Goal: Find contact information: Find contact information

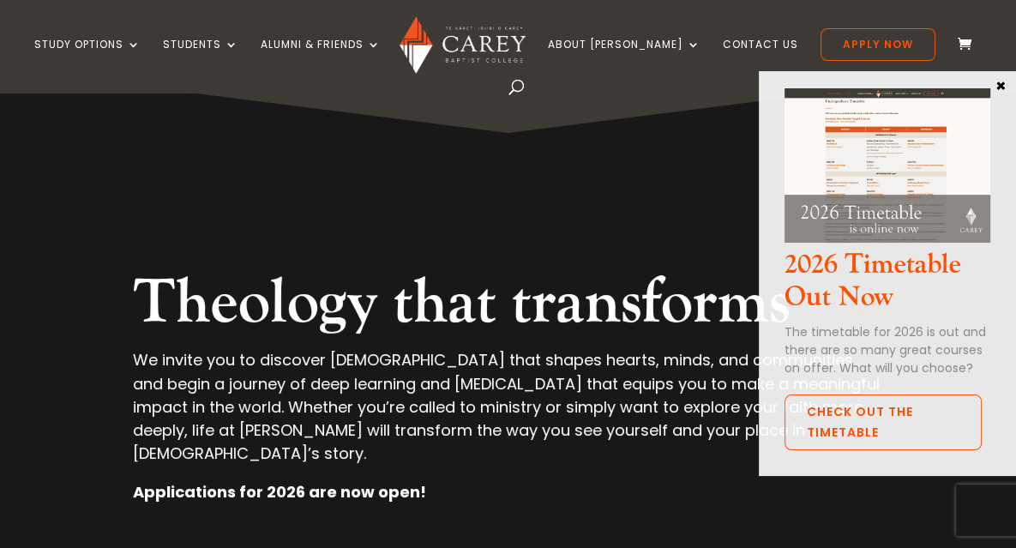
click at [684, 232] on div "Theology that transforms We invite you to discover theology that shapes hearts,…" at bounding box center [508, 400] width 894 height 663
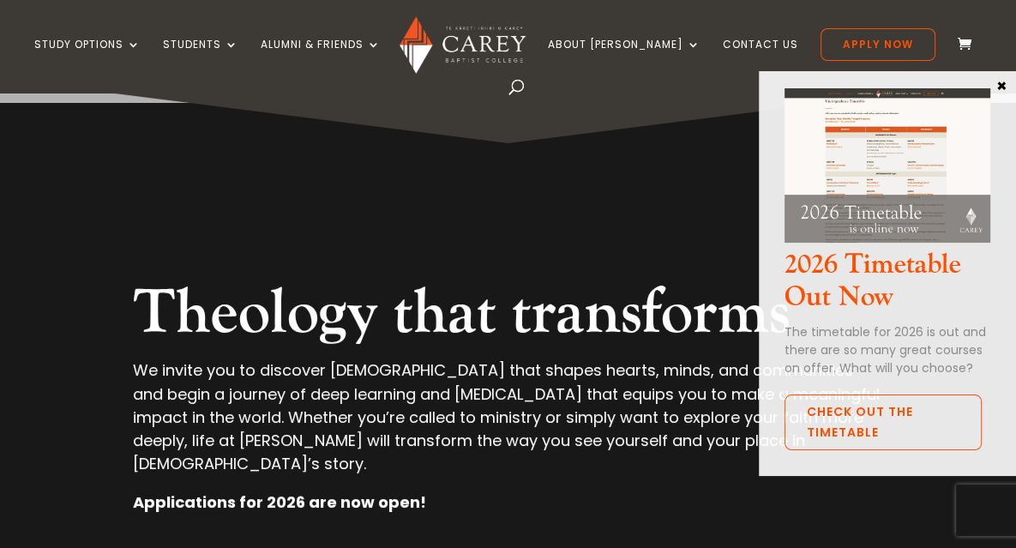
click at [1001, 87] on button "×" at bounding box center [1001, 84] width 17 height 15
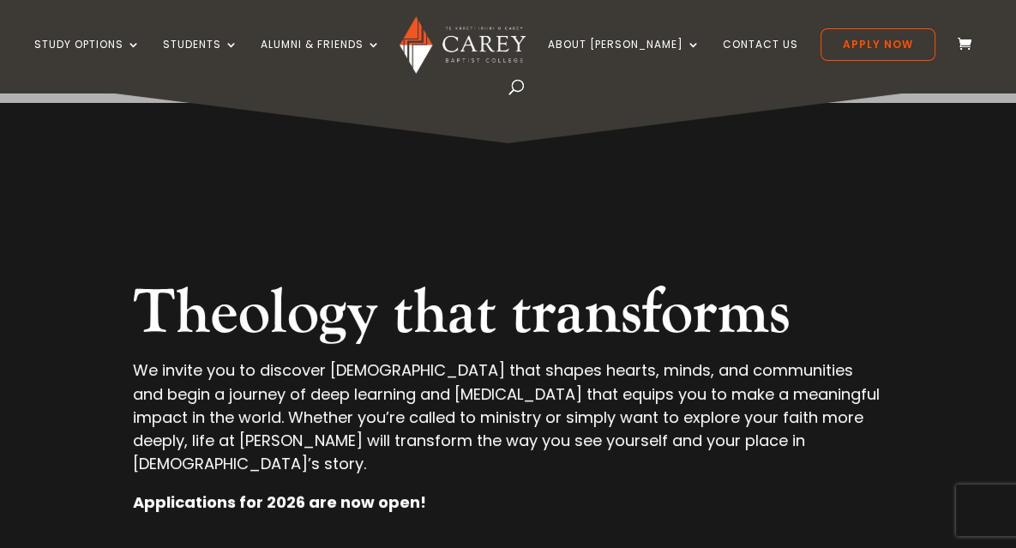
scroll to position [285, 0]
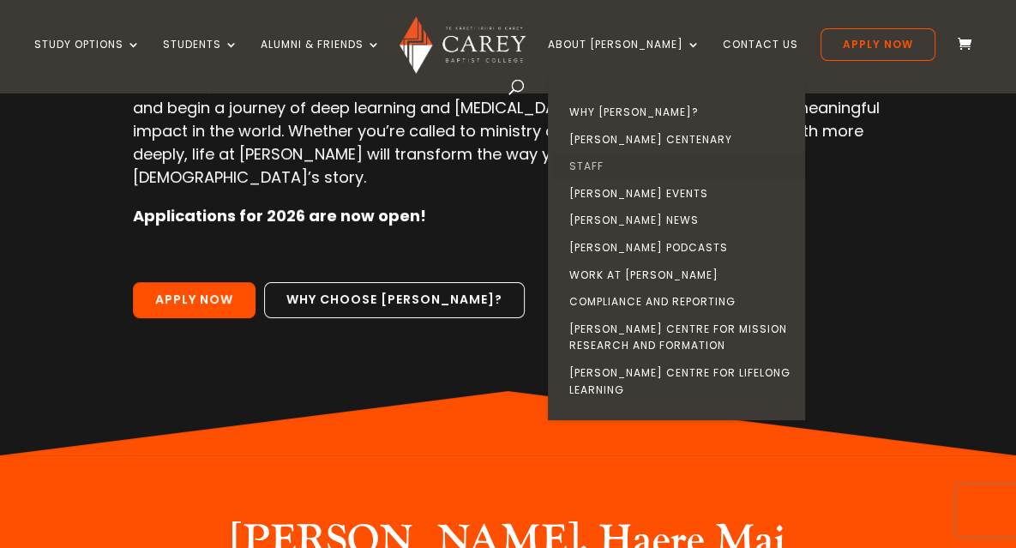
click at [594, 165] on link "Staff" at bounding box center [680, 166] width 257 height 27
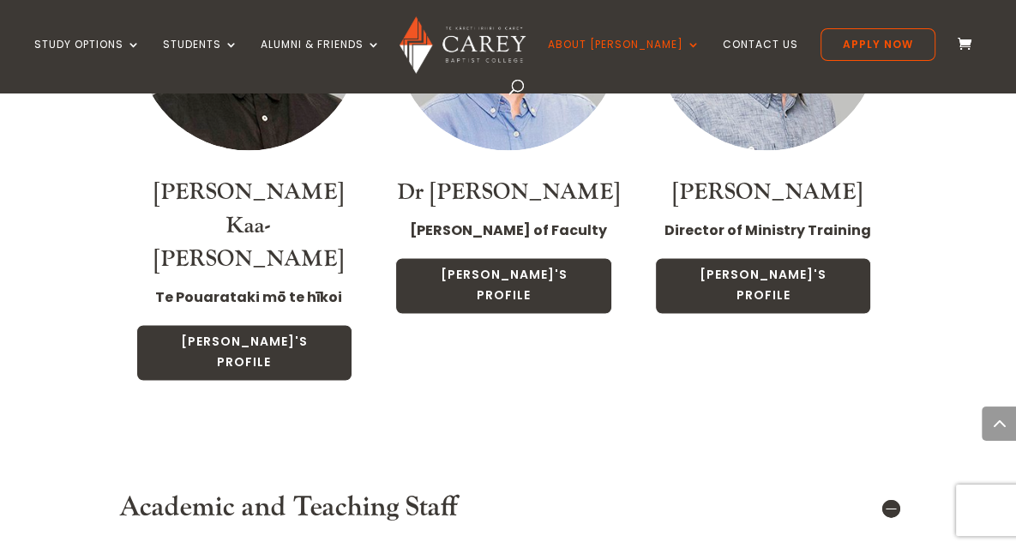
scroll to position [1714, 0]
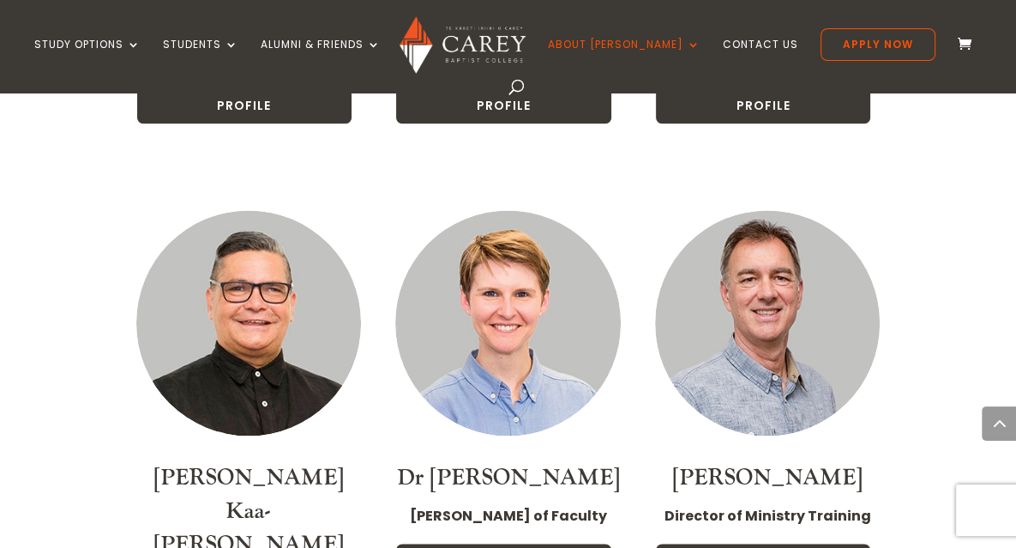
click at [769, 317] on img at bounding box center [767, 322] width 225 height 225
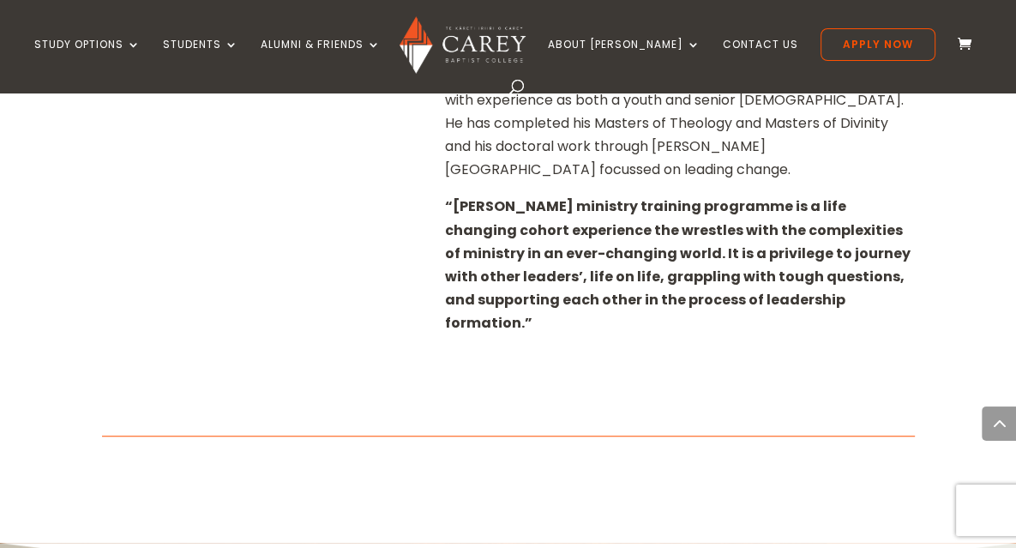
scroll to position [571, 0]
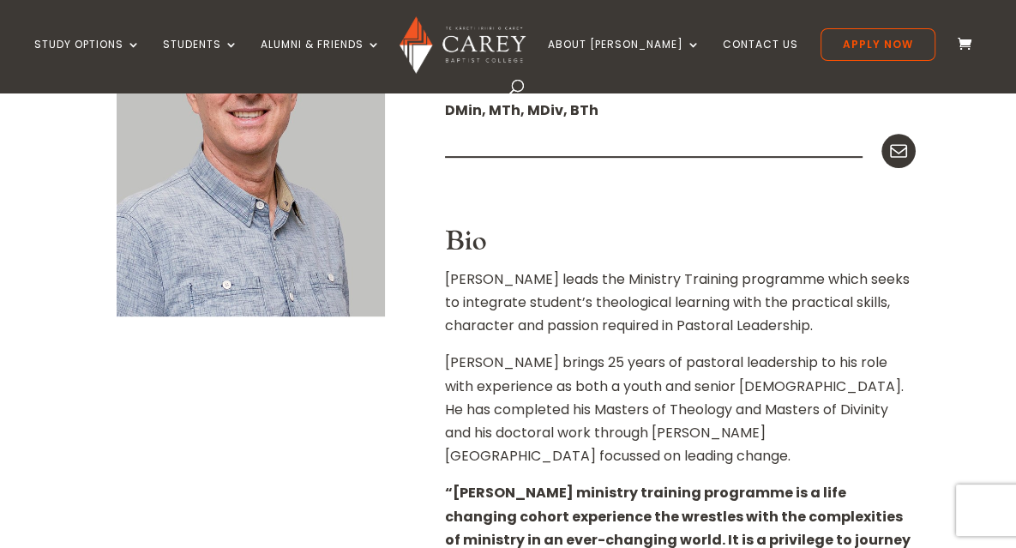
click at [902, 152] on icon at bounding box center [898, 151] width 22 height 22
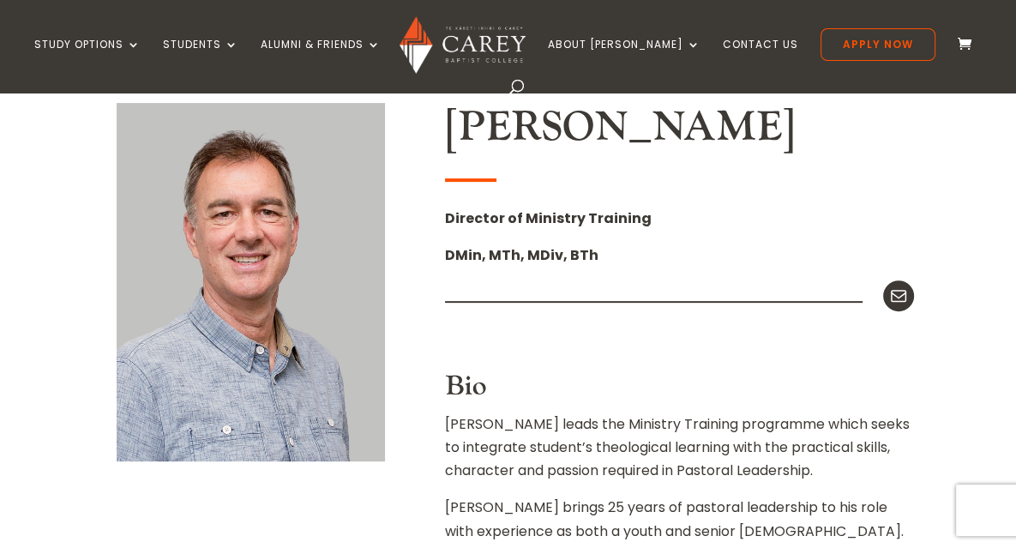
scroll to position [285, 0]
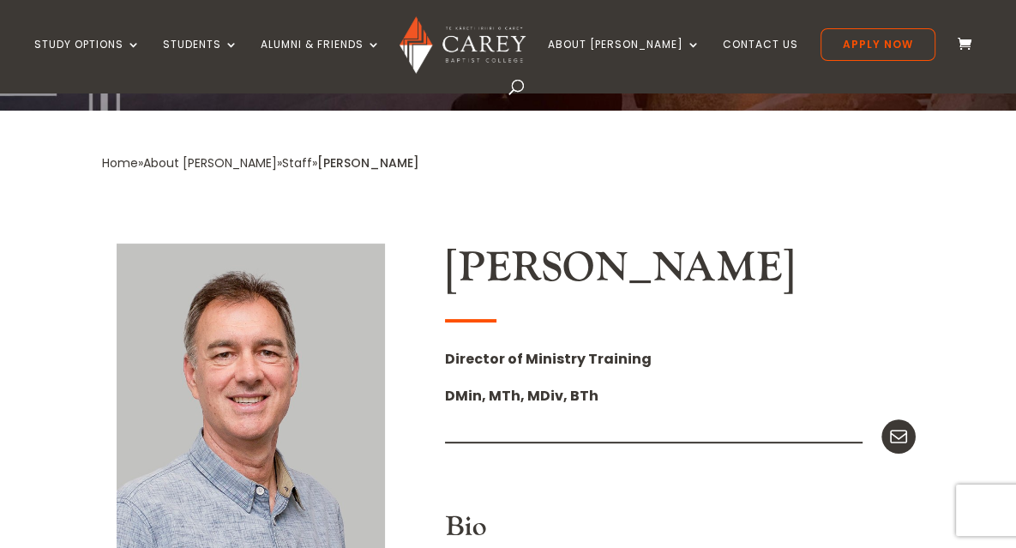
click at [889, 431] on icon at bounding box center [898, 436] width 22 height 22
